Goal: Check status: Check status

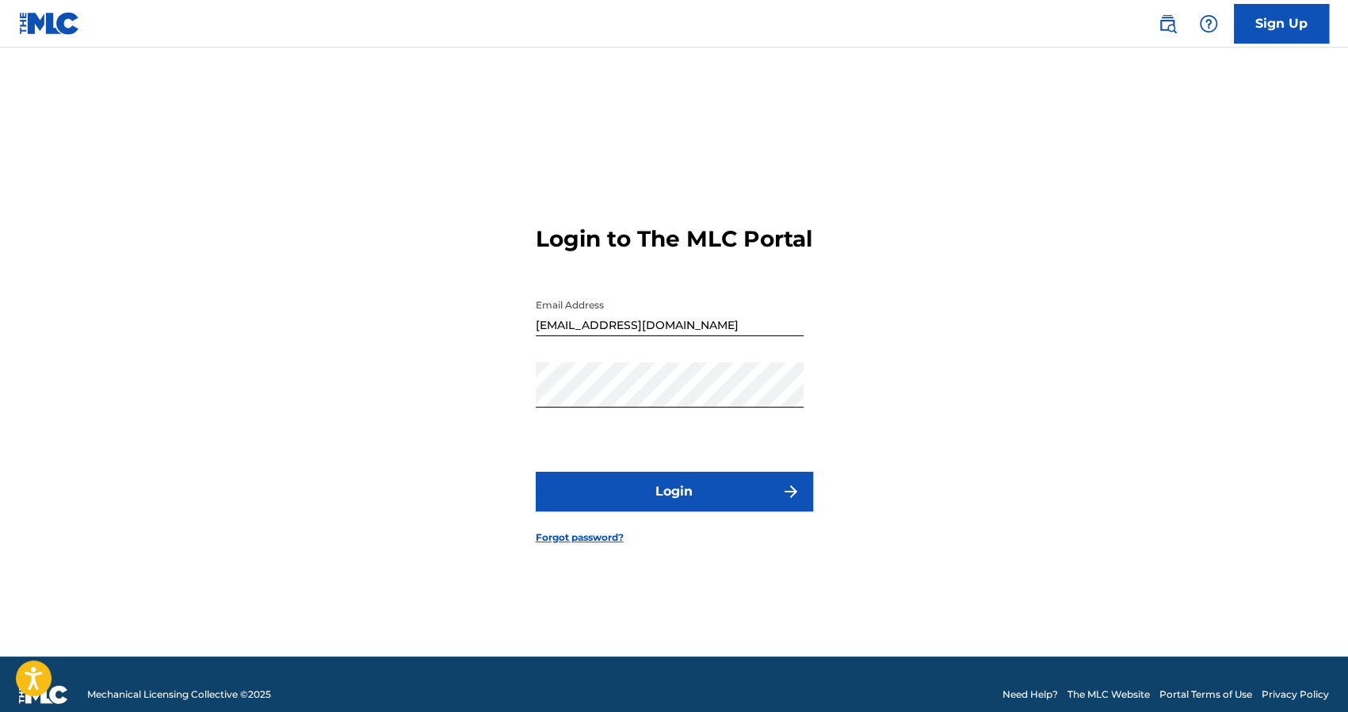
click at [682, 503] on button "Login" at bounding box center [674, 492] width 277 height 40
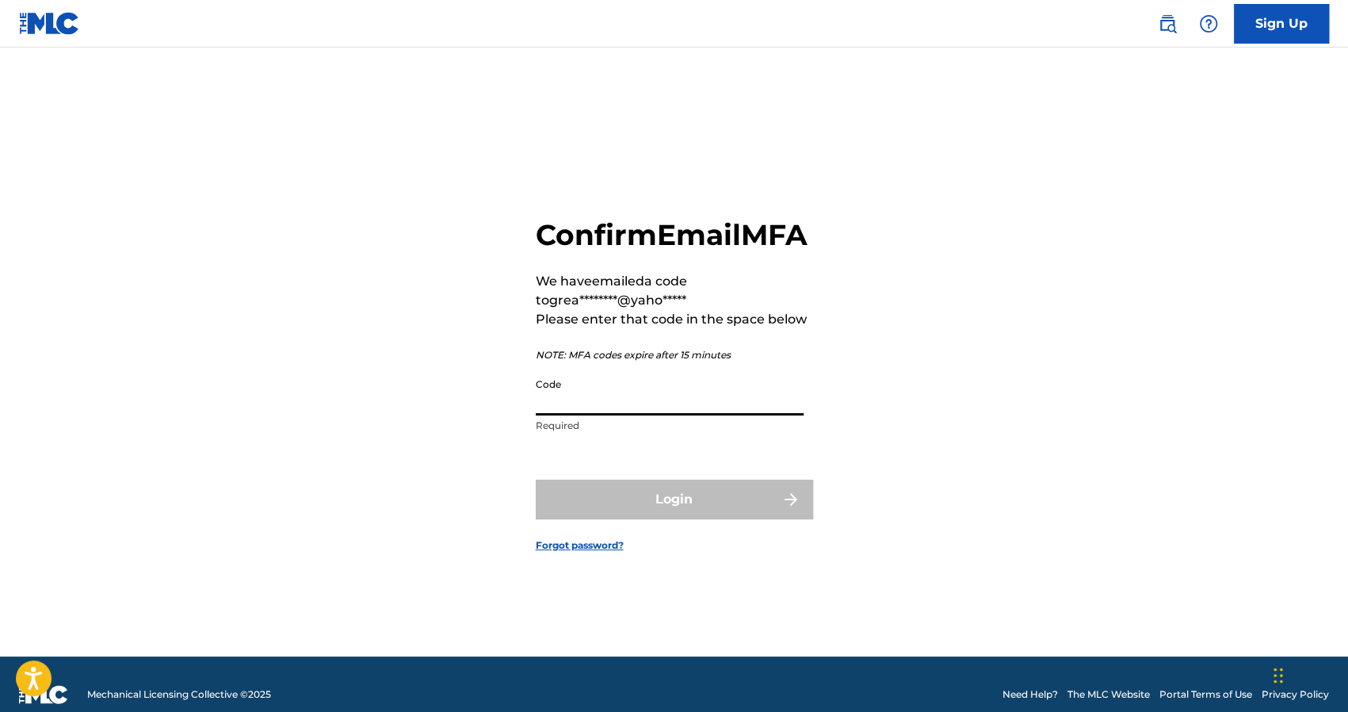
click at [605, 405] on input "Code" at bounding box center [670, 392] width 268 height 45
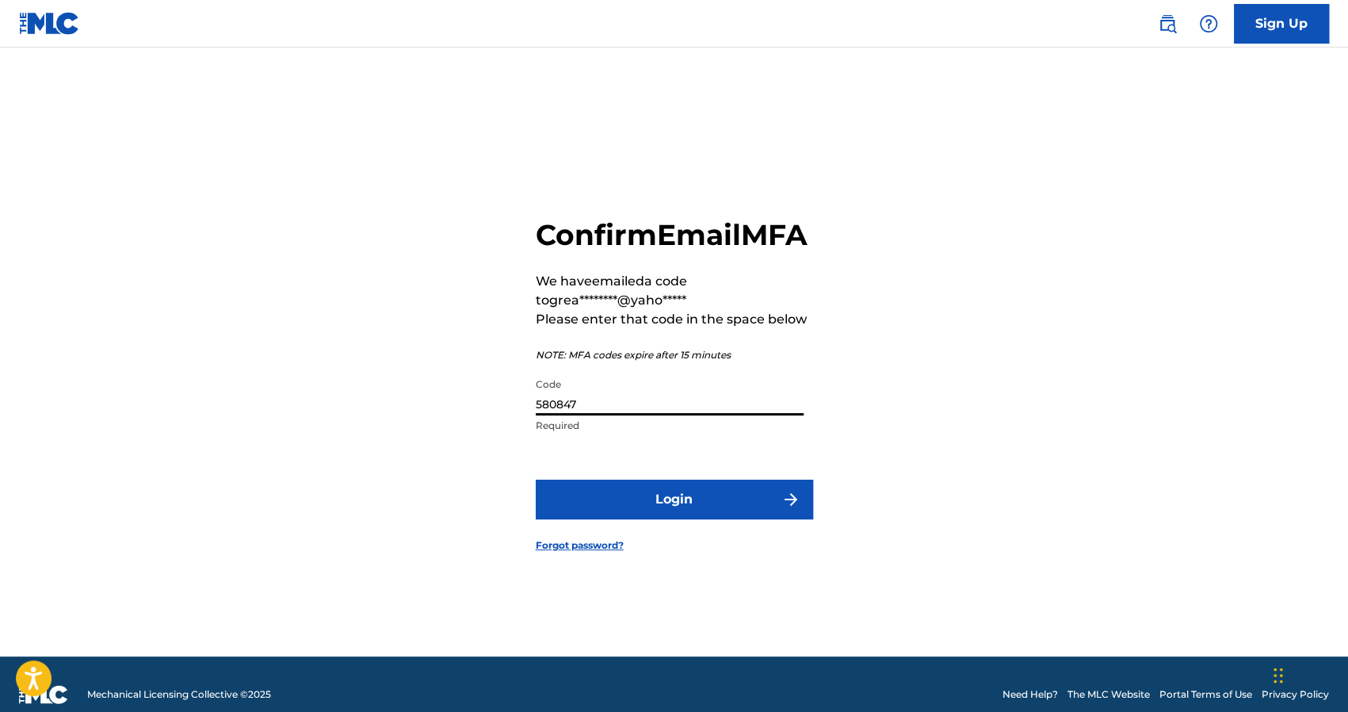
type input "580847"
click at [631, 517] on button "Login" at bounding box center [674, 499] width 277 height 40
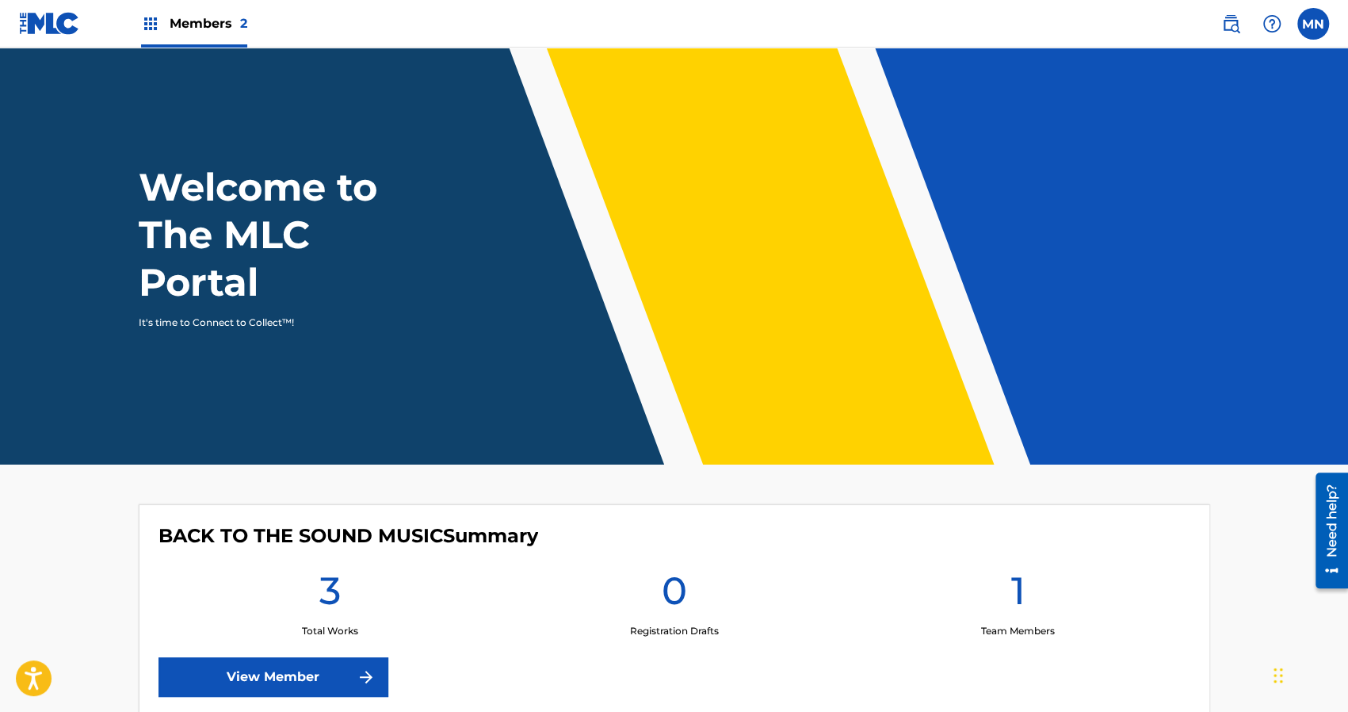
click at [197, 29] on span "Members 2" at bounding box center [209, 23] width 78 height 18
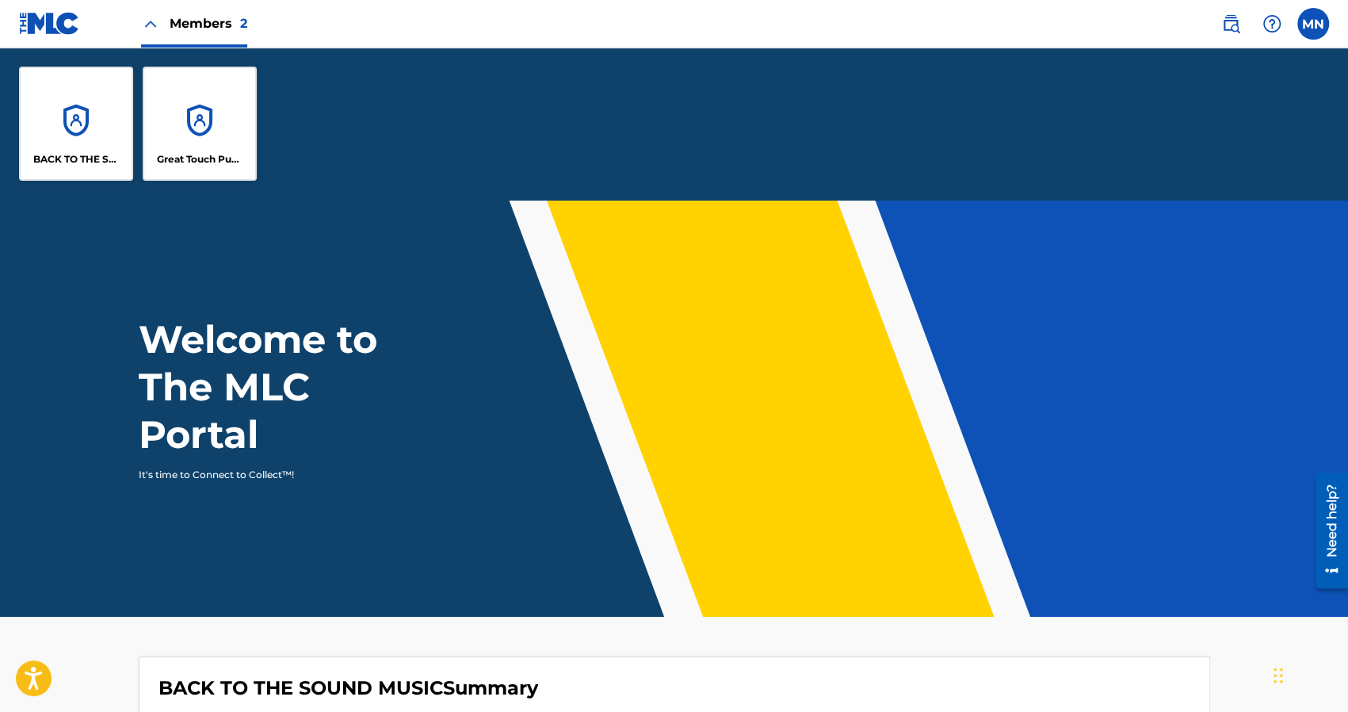
click at [220, 158] on p "Great Touch Publishing Inc" at bounding box center [200, 159] width 86 height 14
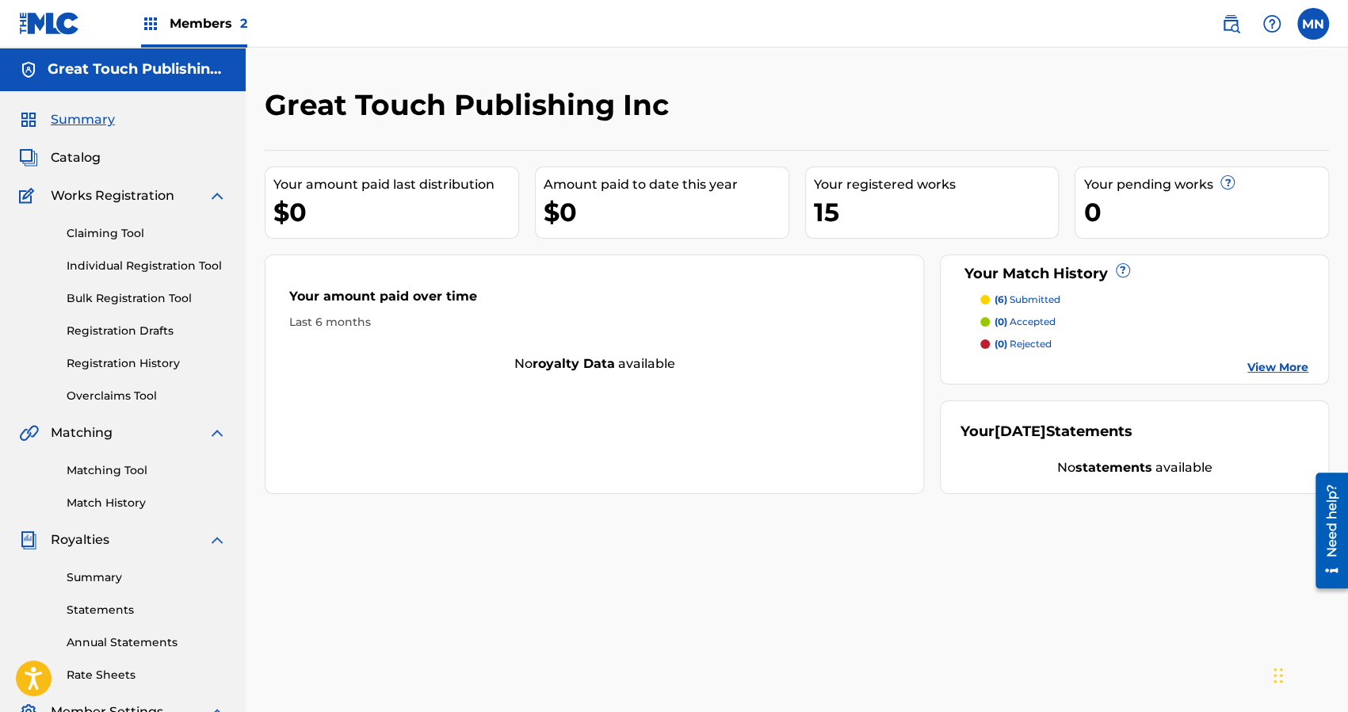
click at [100, 364] on link "Registration History" at bounding box center [147, 363] width 160 height 17
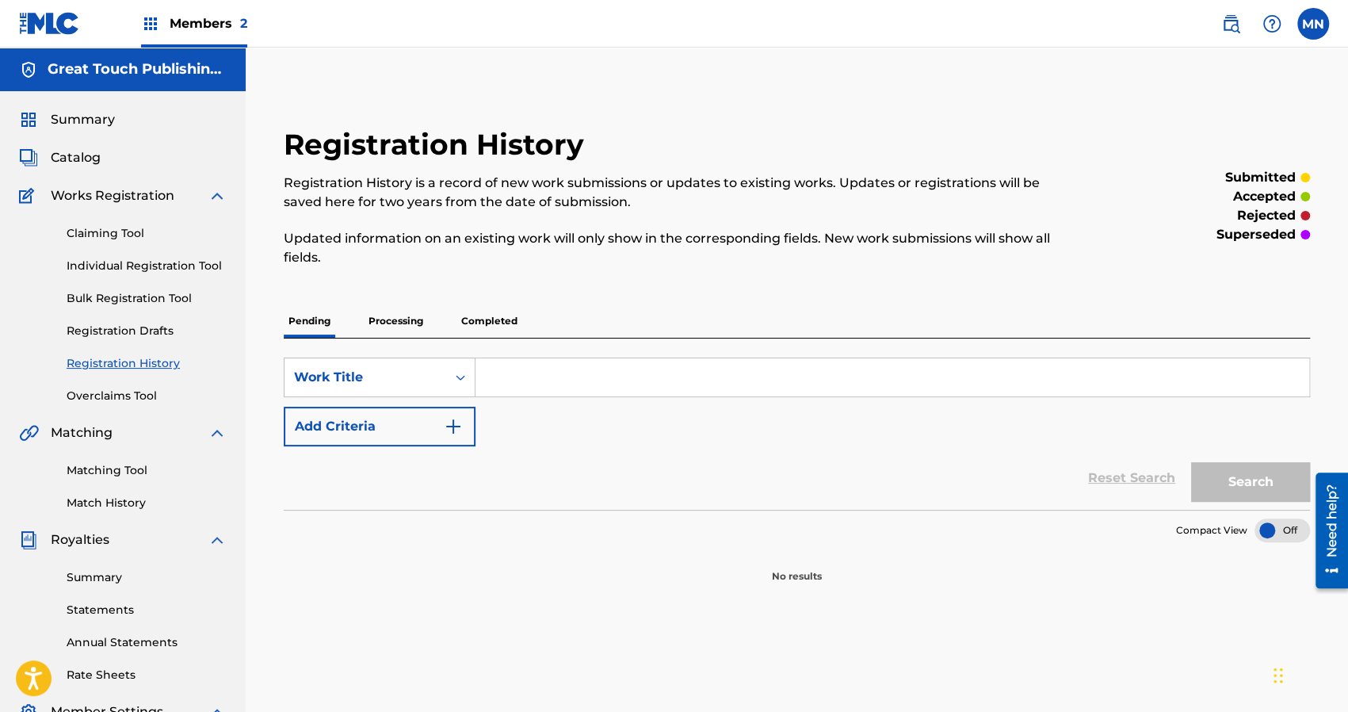
click at [393, 319] on p "Processing" at bounding box center [396, 320] width 64 height 33
click at [483, 322] on p "Completed" at bounding box center [489, 320] width 66 height 33
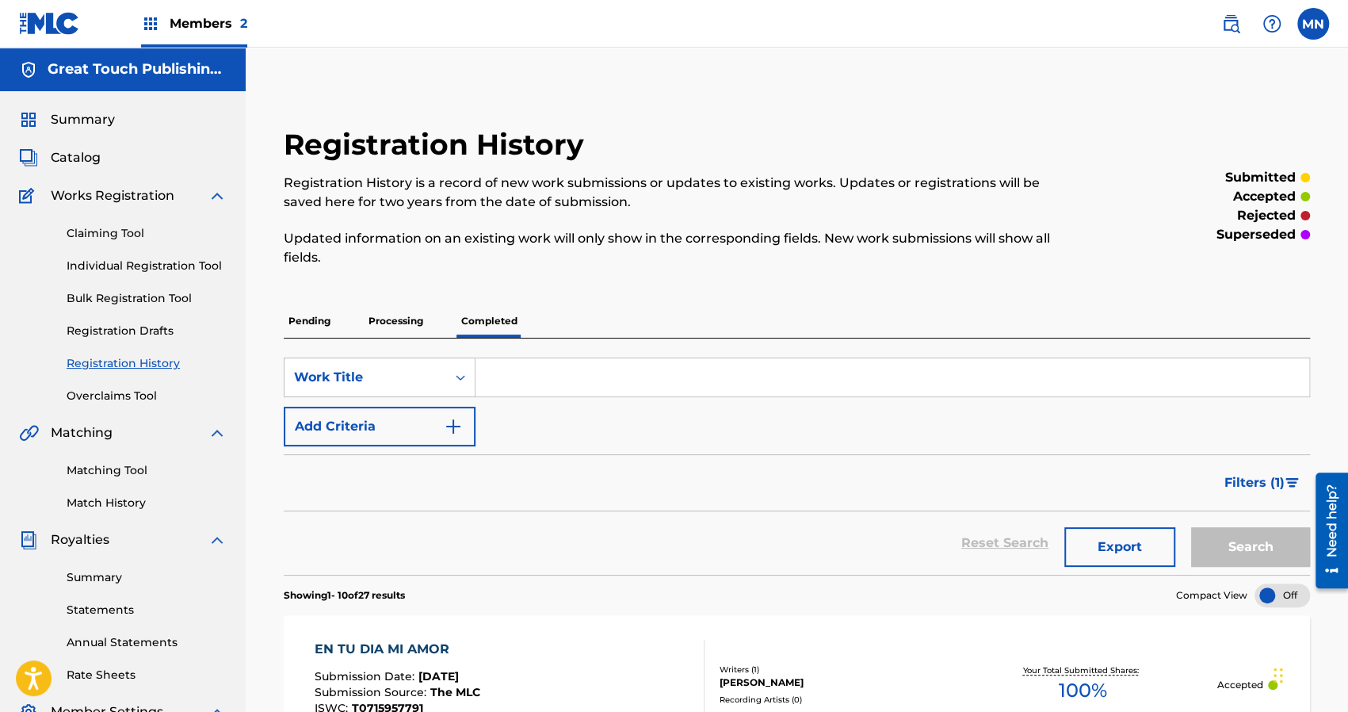
click at [202, 20] on span "Members 2" at bounding box center [209, 23] width 78 height 18
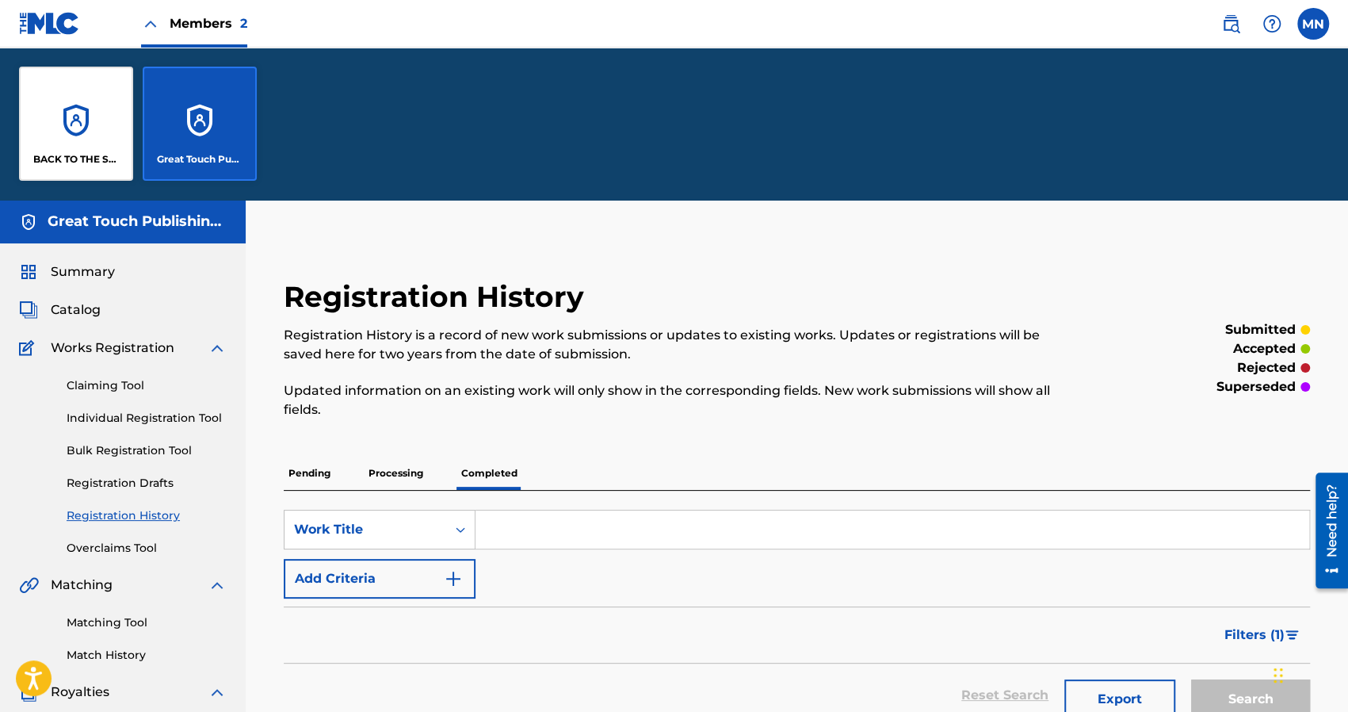
click at [82, 155] on p "BACK TO THE SOUND MUSIC" at bounding box center [76, 159] width 86 height 14
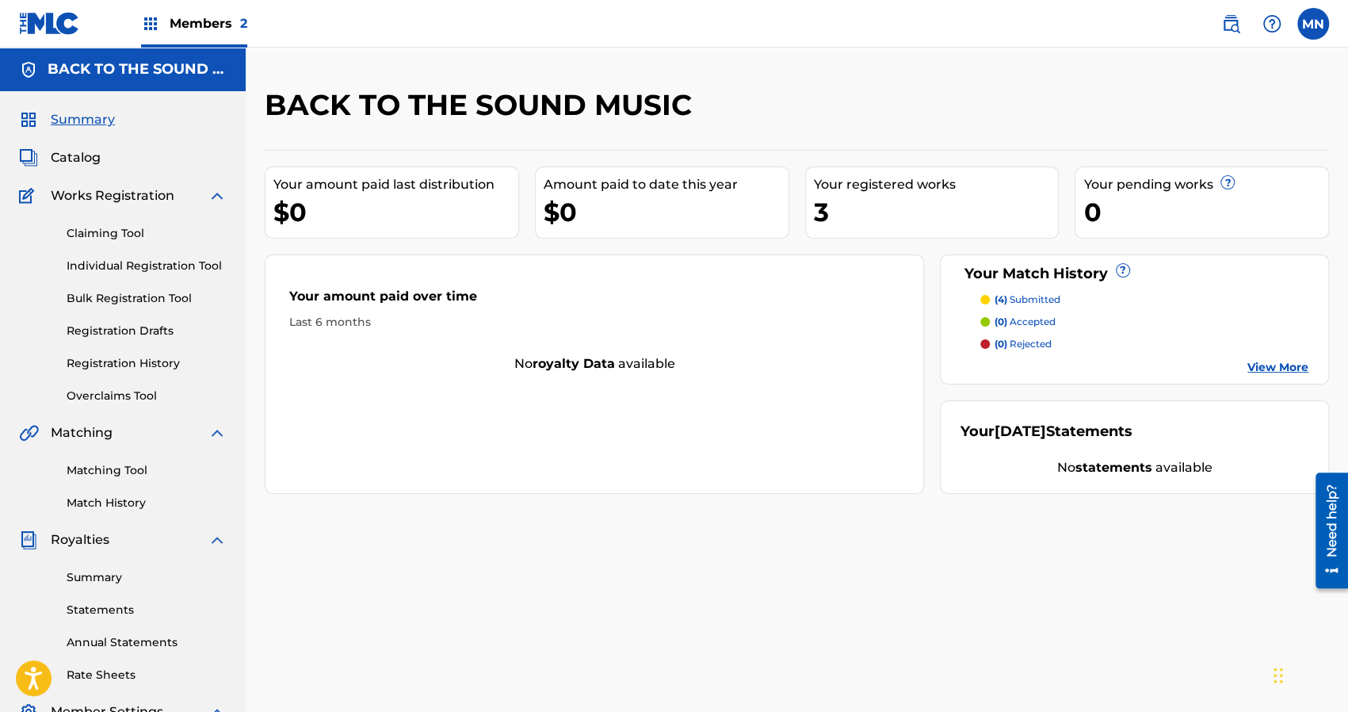
click at [1315, 21] on label at bounding box center [1313, 24] width 32 height 32
click at [1313, 24] on input "MN [PERSON_NAME] [EMAIL_ADDRESS][DOMAIN_NAME] Notification Preferences Profile …" at bounding box center [1313, 24] width 0 height 0
click at [1158, 227] on p "Log out" at bounding box center [1159, 224] width 37 height 14
click at [1313, 24] on input "MN [PERSON_NAME] [EMAIL_ADDRESS][DOMAIN_NAME] Notification Preferences Profile …" at bounding box center [1313, 24] width 0 height 0
